Goal: Task Accomplishment & Management: Manage account settings

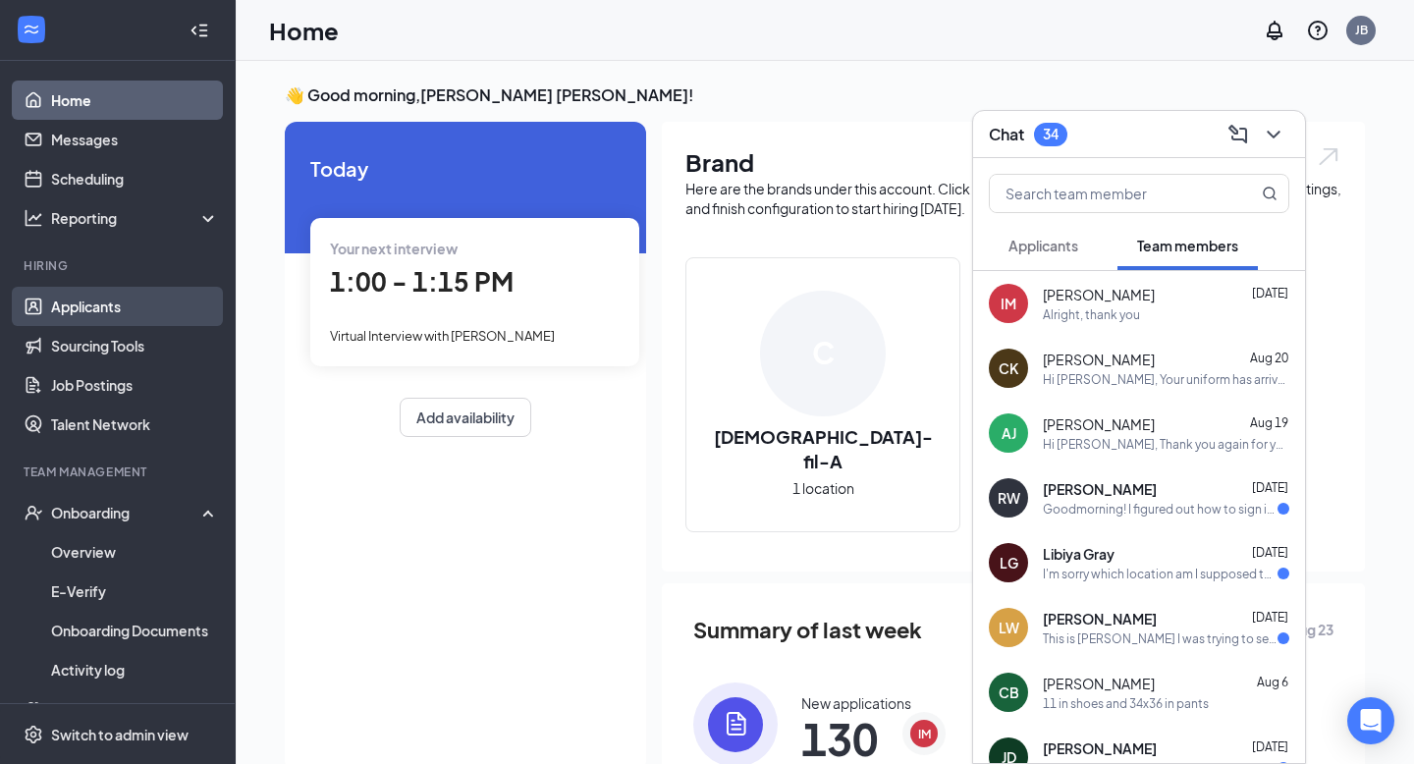
click at [145, 297] on link "Applicants" at bounding box center [135, 306] width 168 height 39
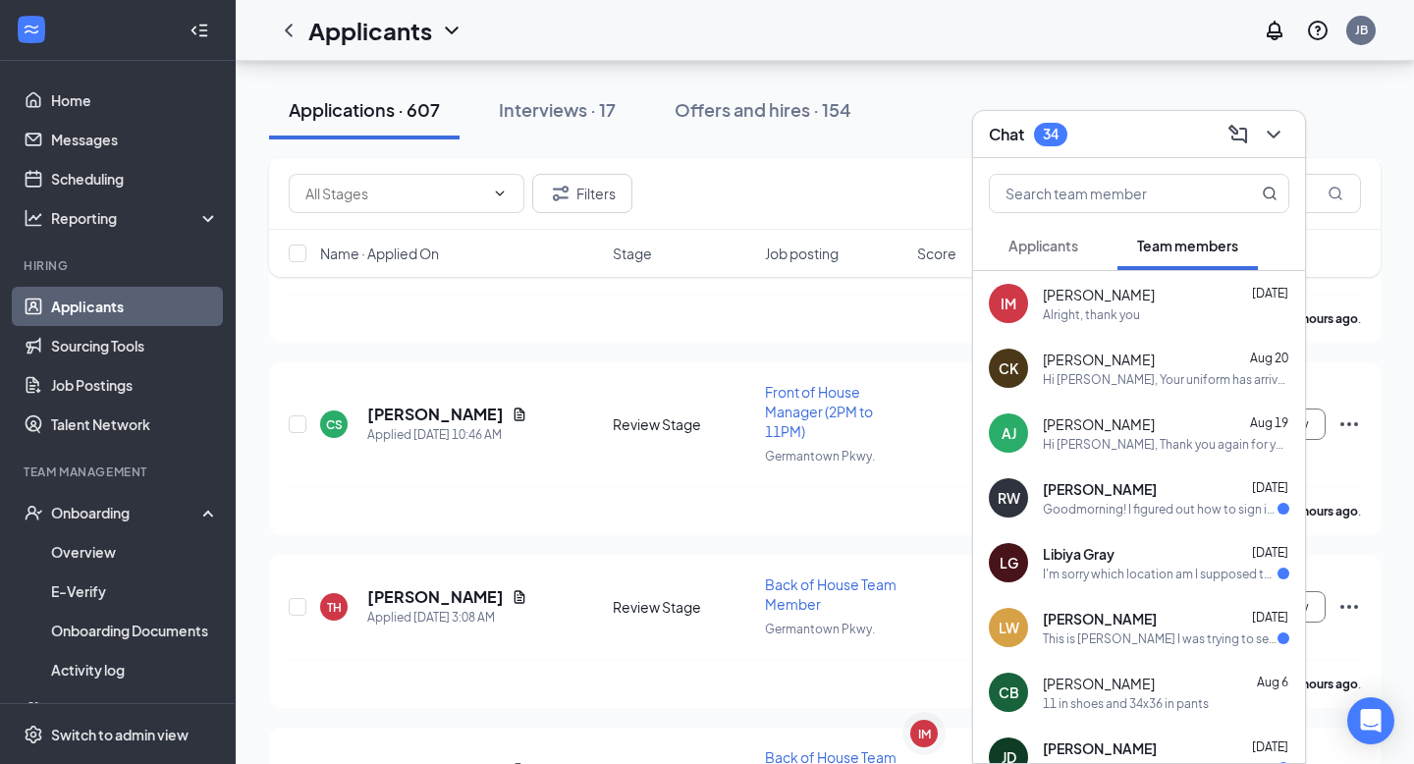
scroll to position [2438, 0]
click at [459, 403] on h5 "[PERSON_NAME]" at bounding box center [435, 414] width 136 height 22
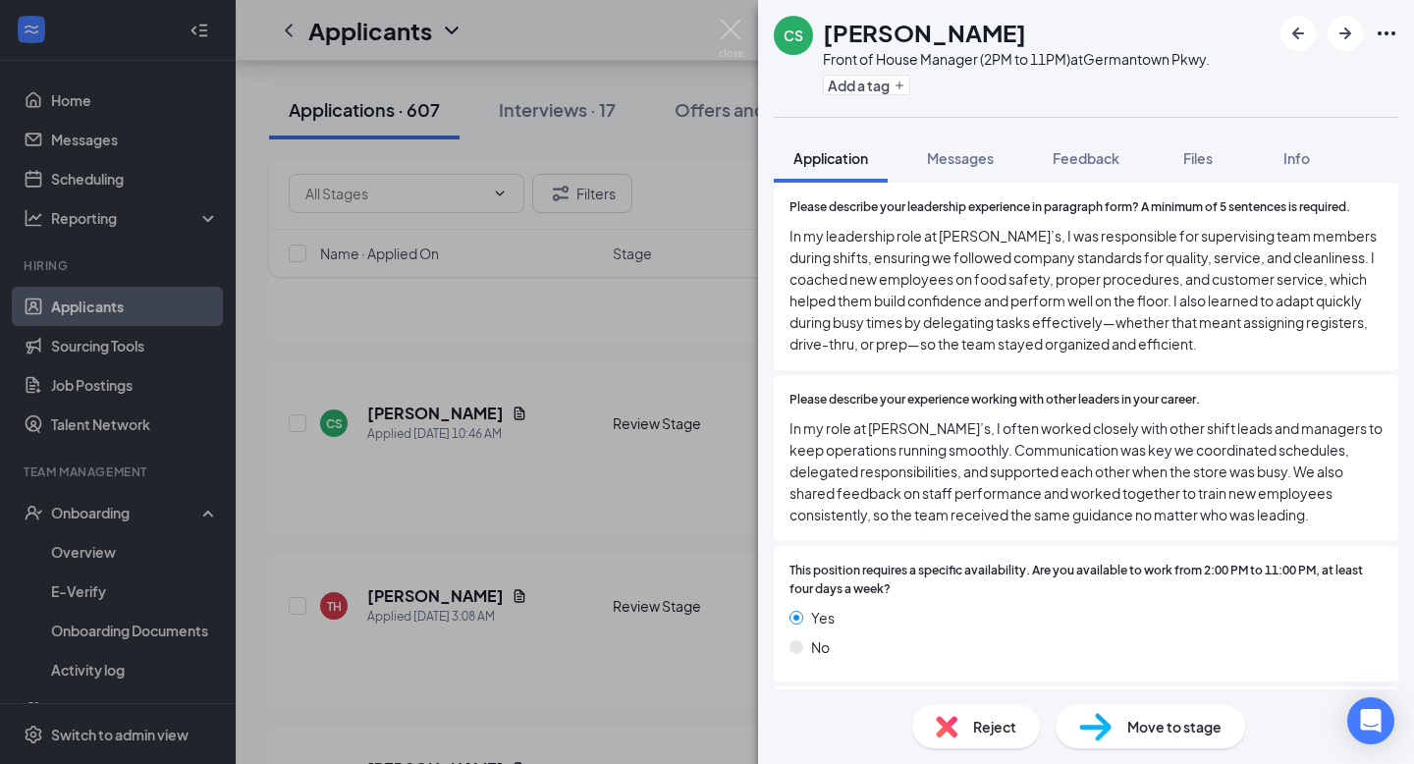
scroll to position [2087, 0]
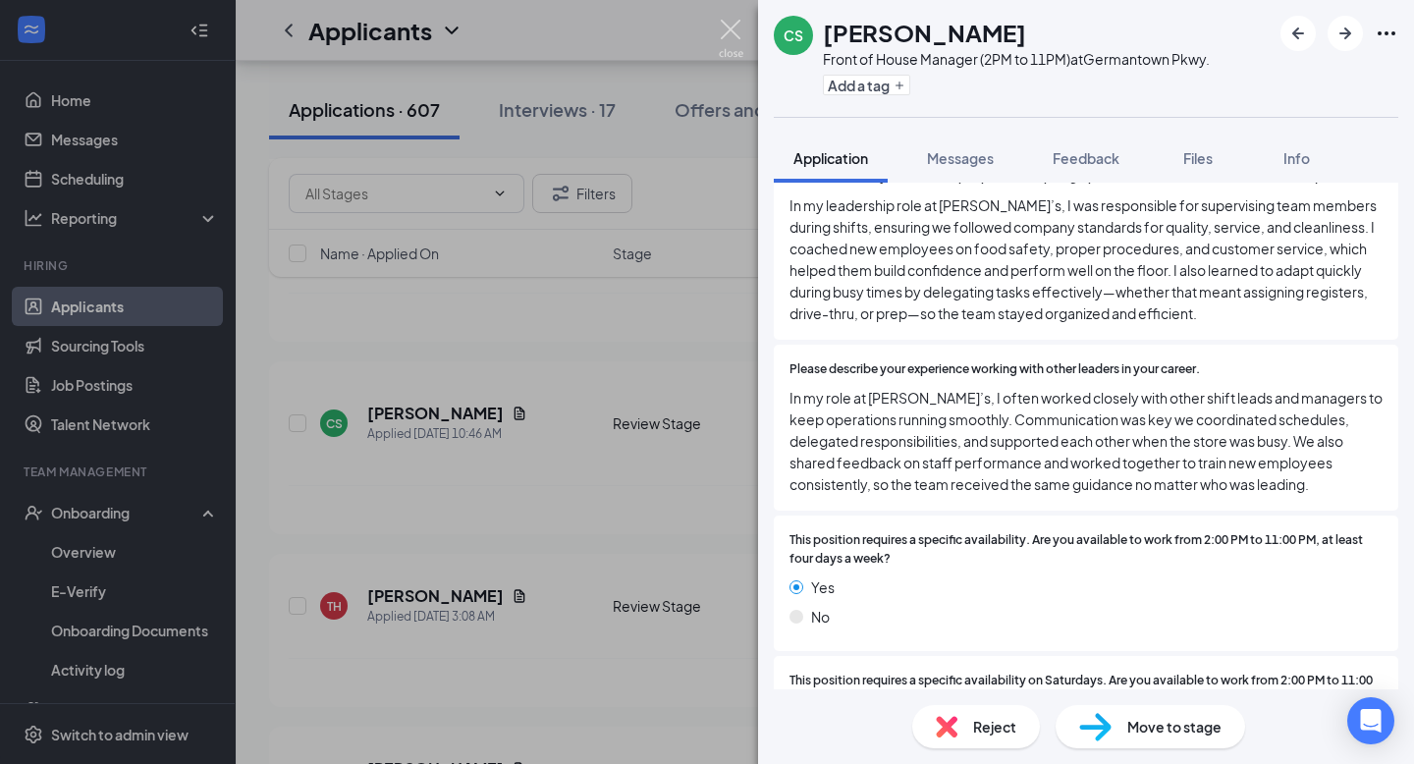
click at [736, 29] on img at bounding box center [731, 39] width 25 height 38
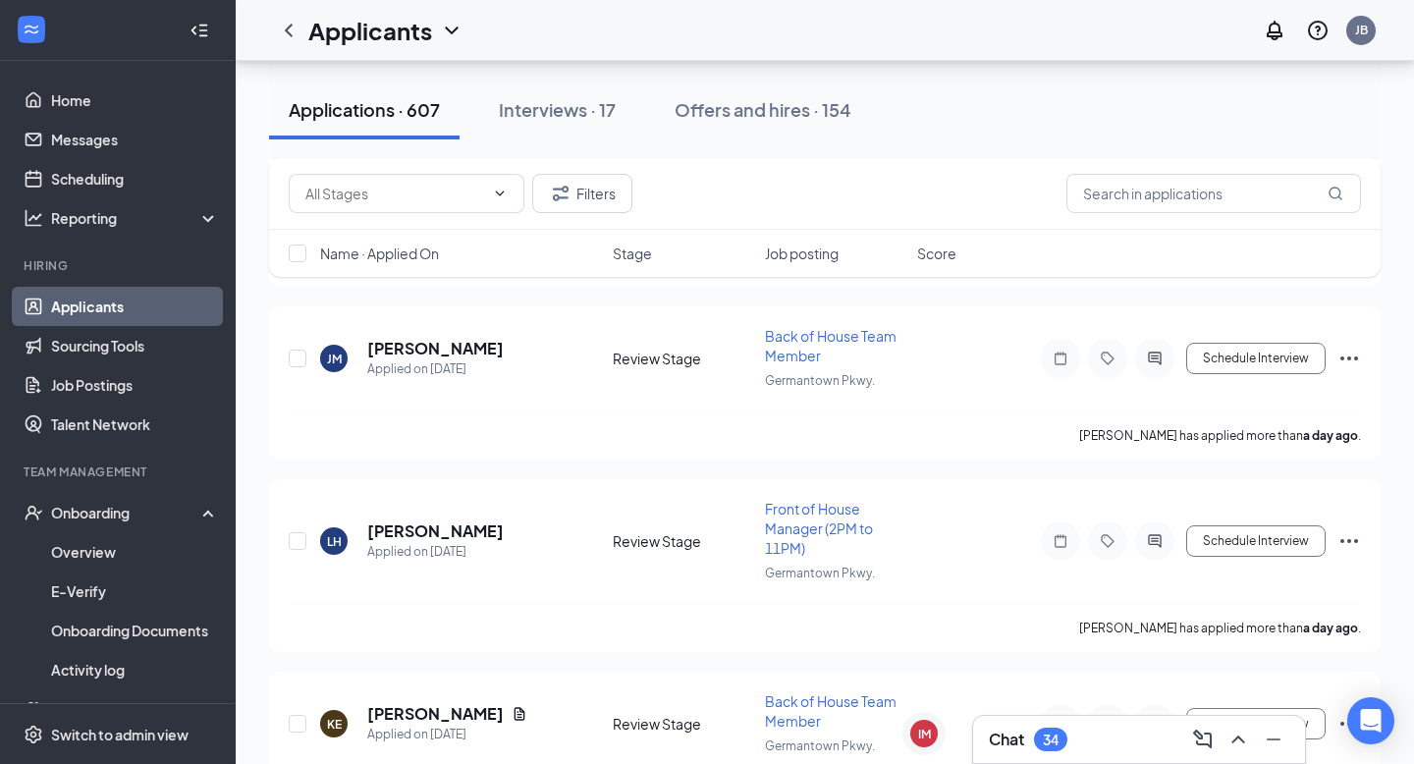
scroll to position [4980, 0]
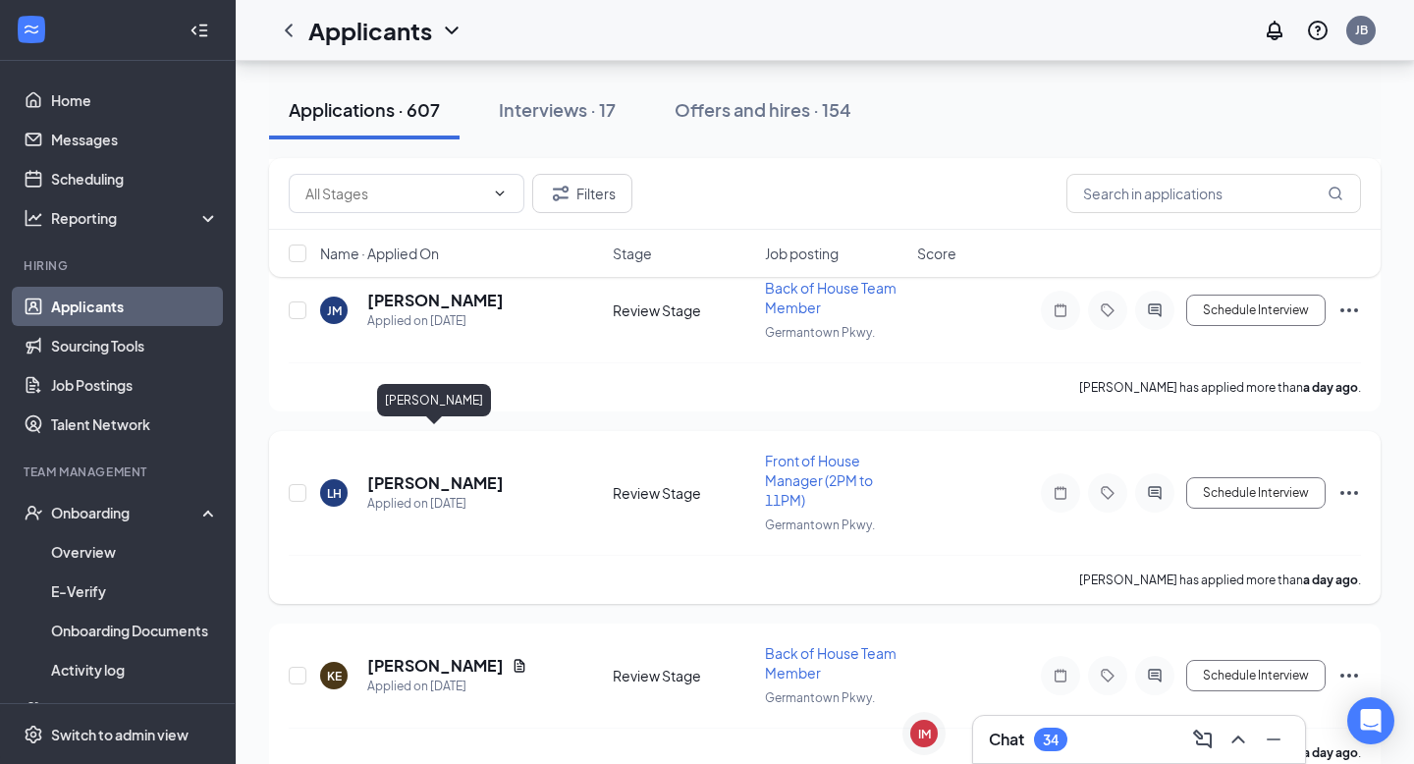
click at [476, 472] on h5 "[PERSON_NAME]" at bounding box center [435, 483] width 136 height 22
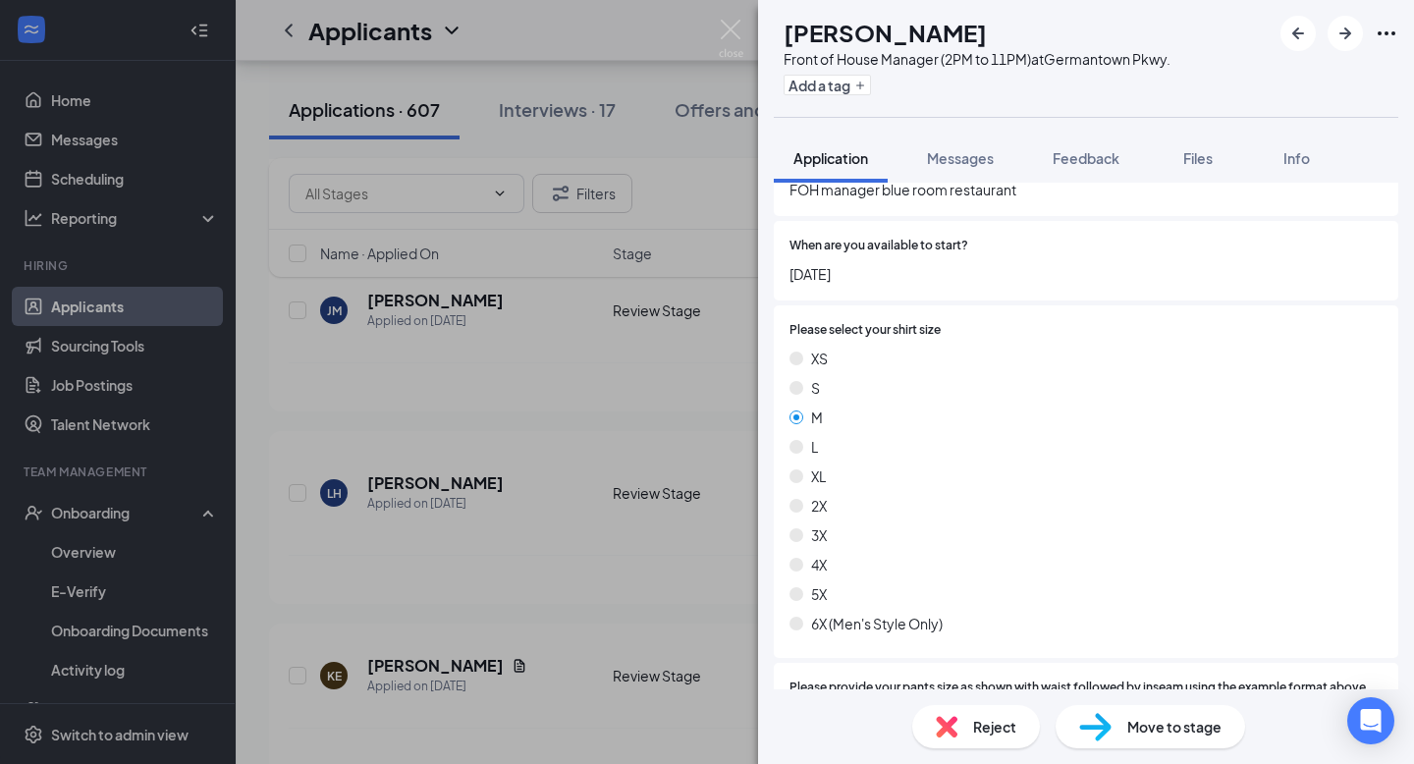
scroll to position [1377, 0]
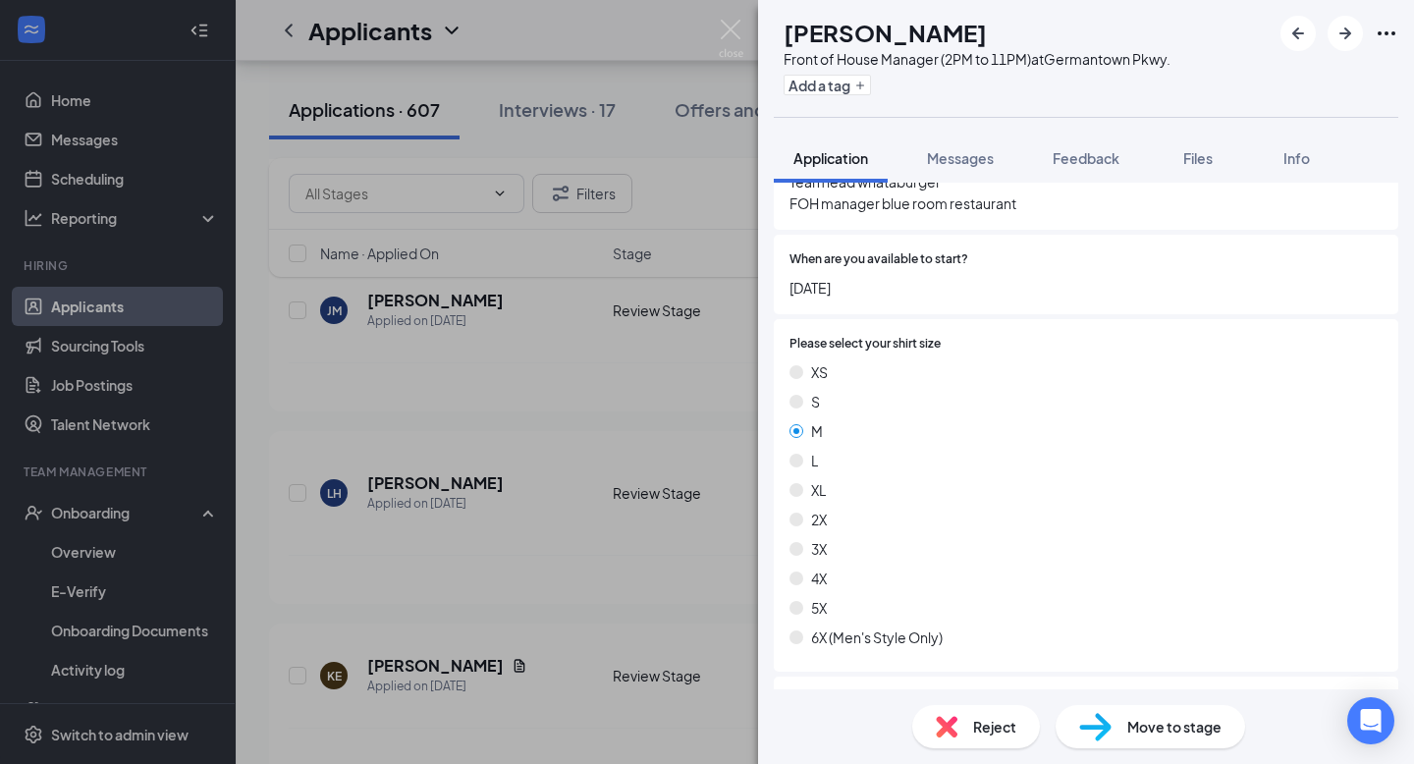
drag, startPoint x: 825, startPoint y: 36, endPoint x: 1053, endPoint y: 35, distance: 227.8
click at [1054, 35] on div "[PERSON_NAME]" at bounding box center [977, 32] width 387 height 33
copy h1 "[PERSON_NAME]"
click at [736, 33] on img at bounding box center [731, 39] width 25 height 38
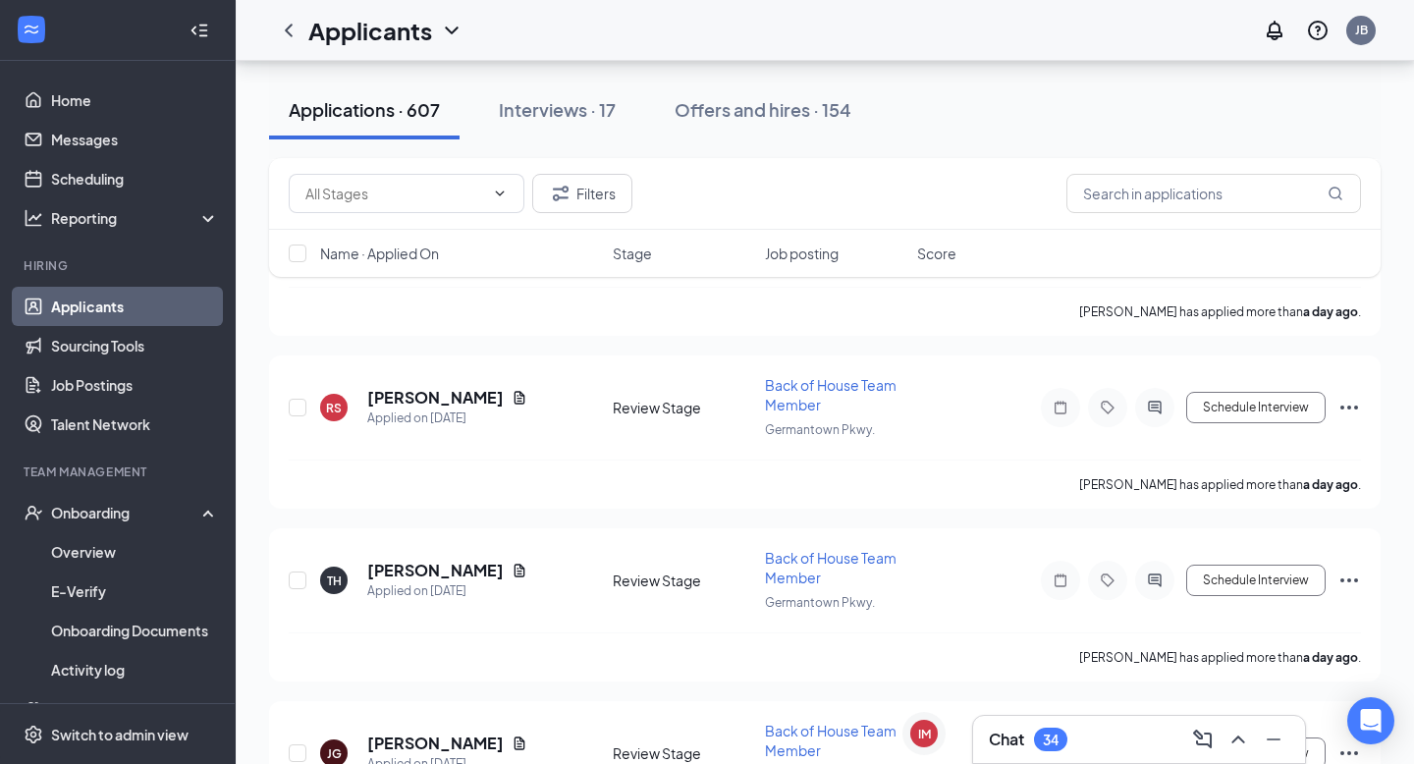
scroll to position [5823, 0]
